Goal: Find specific page/section: Find specific page/section

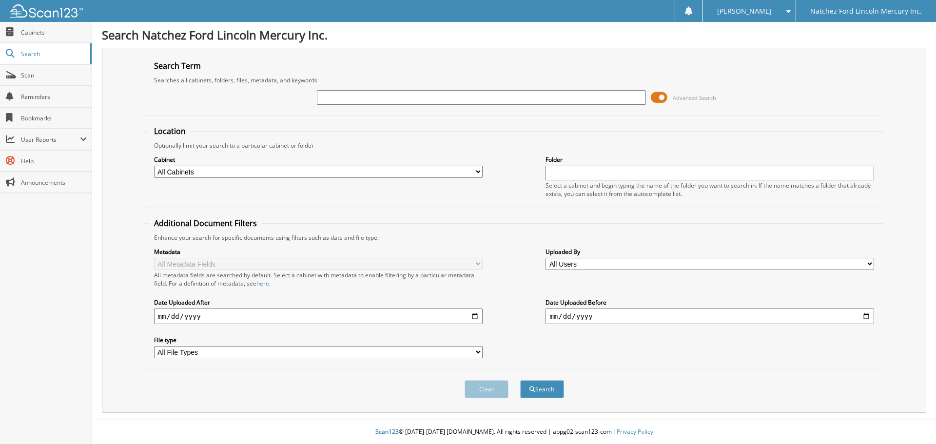
click at [271, 175] on select "All Cabinets ACCOUNTS PAYABLE ACCOUNTS RECEIVABLE CAR DEALS CLOSED BODY SHOP EM…" at bounding box center [318, 172] width 329 height 12
select select "2270"
click at [154, 166] on select "All Cabinets ACCOUNTS PAYABLE ACCOUNTS RECEIVABLE CAR DEALS CLOSED BODY SHOP EM…" at bounding box center [318, 172] width 329 height 12
click at [342, 102] on input "text" at bounding box center [481, 97] width 329 height 15
type input "auctionaccess"
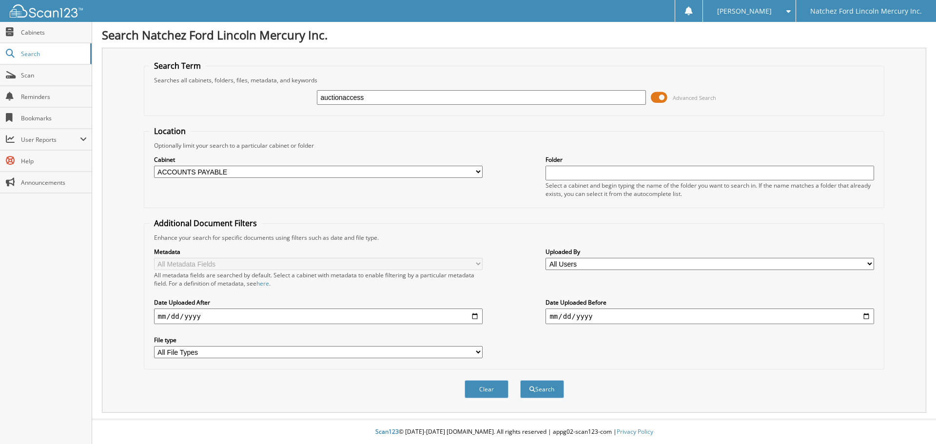
click at [520, 380] on button "Search" at bounding box center [542, 389] width 44 height 18
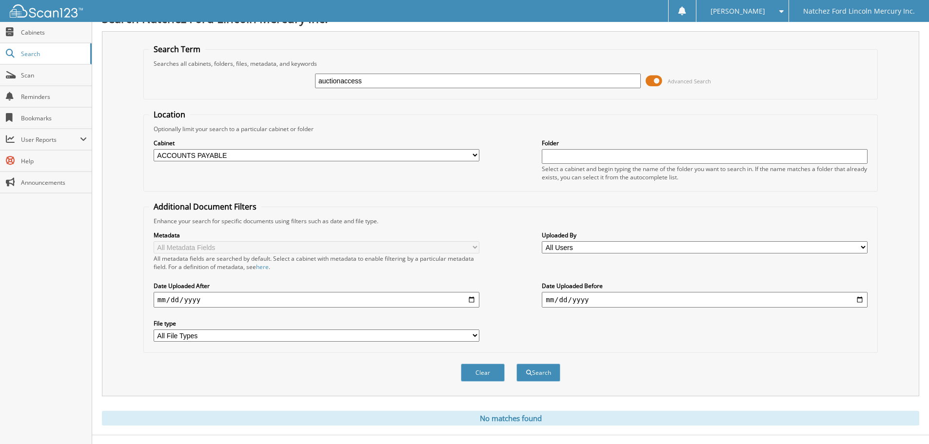
scroll to position [33, 0]
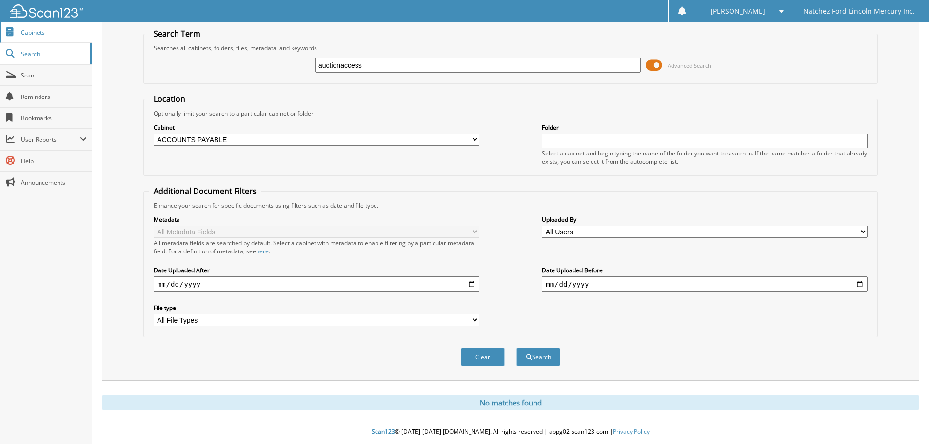
drag, startPoint x: 56, startPoint y: 34, endPoint x: 60, endPoint y: 36, distance: 5.5
click at [56, 34] on span "Cabinets" at bounding box center [54, 32] width 66 height 8
